Goal: Find specific page/section: Find specific page/section

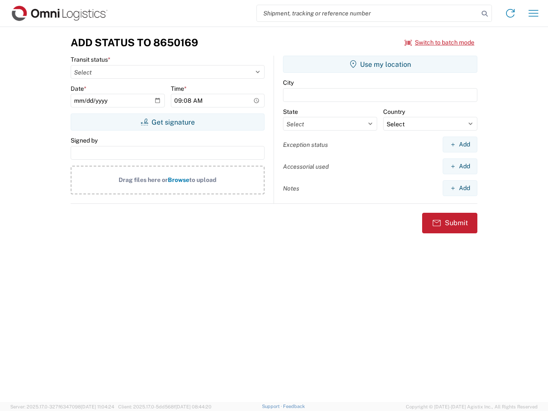
click at [368, 13] on input "search" at bounding box center [368, 13] width 222 height 16
click at [485, 14] on icon at bounding box center [485, 14] width 12 height 12
click at [511, 13] on icon at bounding box center [511, 13] width 14 height 14
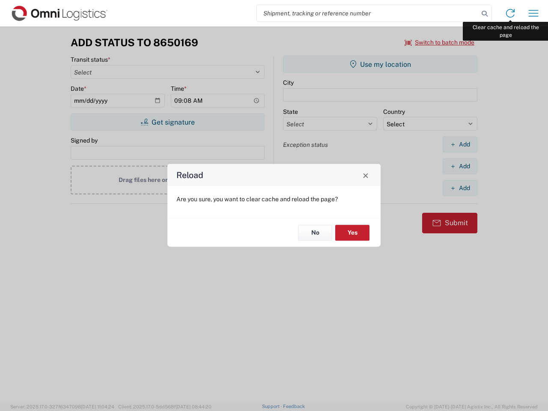
click at [534, 13] on div "Reload Are you sure, you want to clear cache and reload the page? No Yes" at bounding box center [274, 205] width 548 height 411
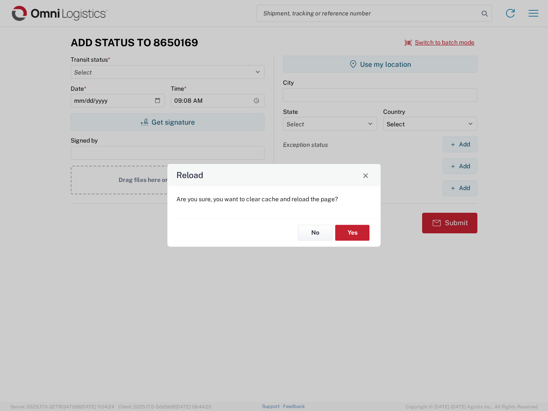
click at [440, 42] on div "Reload Are you sure, you want to clear cache and reload the page? No Yes" at bounding box center [274, 205] width 548 height 411
click at [167, 122] on div "Reload Are you sure, you want to clear cache and reload the page? No Yes" at bounding box center [274, 205] width 548 height 411
click at [380, 64] on div "Reload Are you sure, you want to clear cache and reload the page? No Yes" at bounding box center [274, 205] width 548 height 411
click at [460, 144] on div "Reload Are you sure, you want to clear cache and reload the page? No Yes" at bounding box center [274, 205] width 548 height 411
click at [460, 166] on div "Reload Are you sure, you want to clear cache and reload the page? No Yes" at bounding box center [274, 205] width 548 height 411
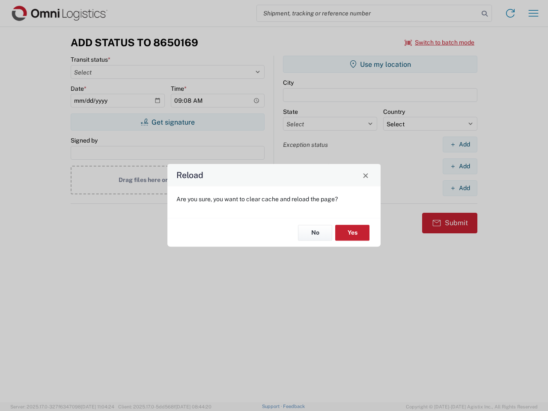
click at [460, 188] on div "Reload Are you sure, you want to clear cache and reload the page? No Yes" at bounding box center [274, 205] width 548 height 411
